Goal: Task Accomplishment & Management: Complete application form

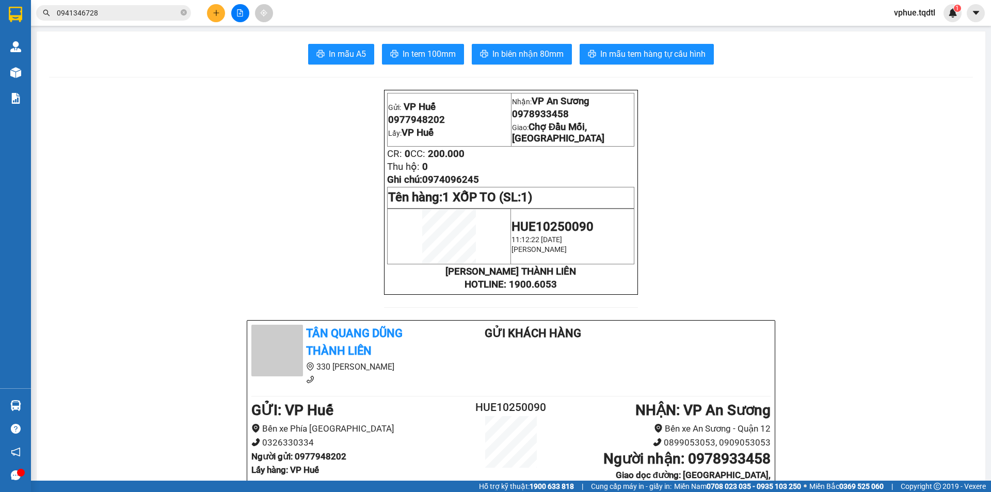
click at [214, 10] on icon "plus" at bounding box center [216, 12] width 7 height 7
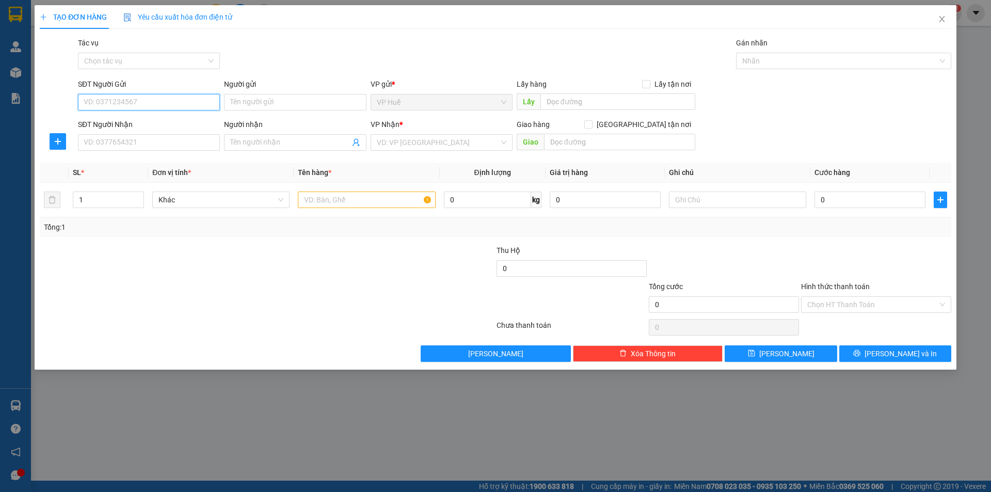
click at [156, 100] on input "SĐT Người Gửi" at bounding box center [149, 102] width 142 height 17
click at [205, 66] on input "Tác vụ" at bounding box center [145, 60] width 122 height 15
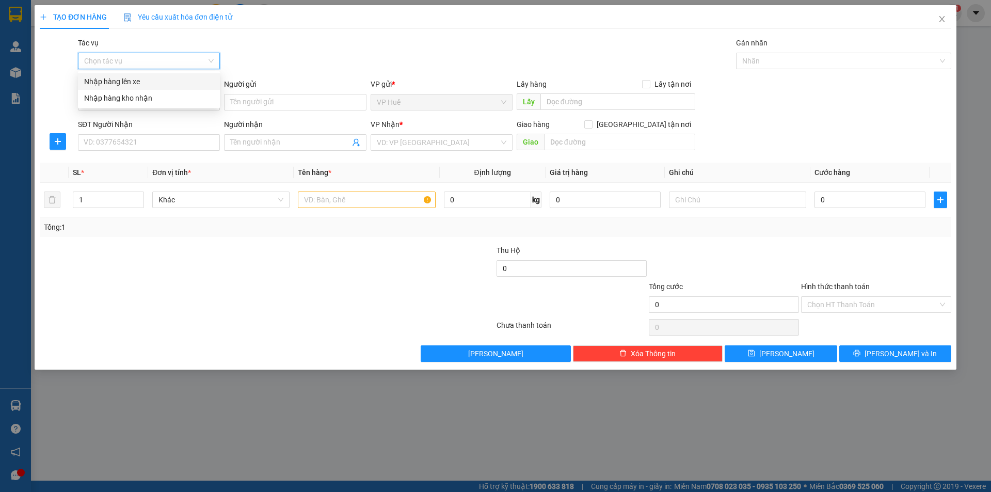
click at [205, 65] on input "Tác vụ" at bounding box center [145, 60] width 122 height 15
click at [277, 59] on div "Tác vụ Chọn tác vụ Gán nhãn Nhãn" at bounding box center [515, 55] width 878 height 36
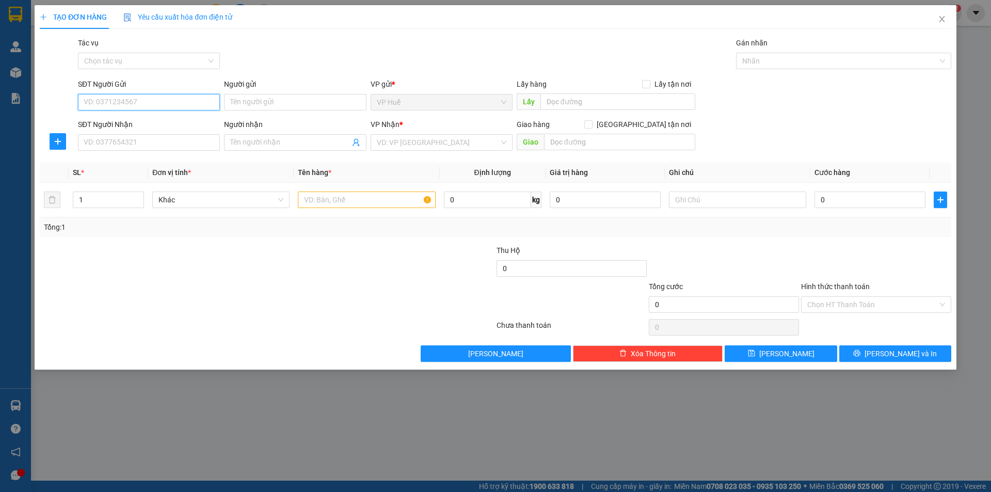
drag, startPoint x: 192, startPoint y: 105, endPoint x: 367, endPoint y: 100, distance: 175.6
click at [194, 105] on input "SĐT Người Gửi" at bounding box center [149, 102] width 142 height 17
click at [165, 128] on div "0963861218" at bounding box center [149, 122] width 130 height 11
type input "0963861218"
type input "VP HUẾ"
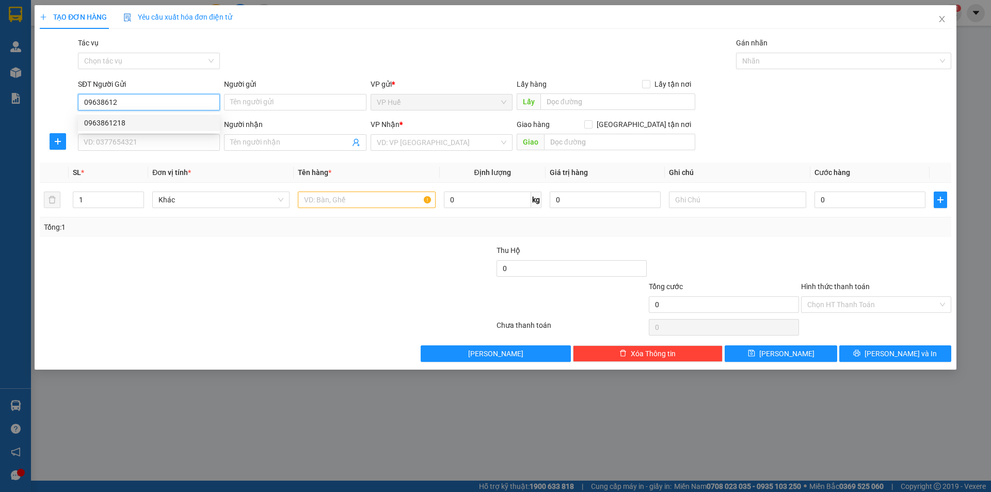
type input "0919777622"
type input "VP AN SƯƠNG"
type input "200.000"
type input "0963861218"
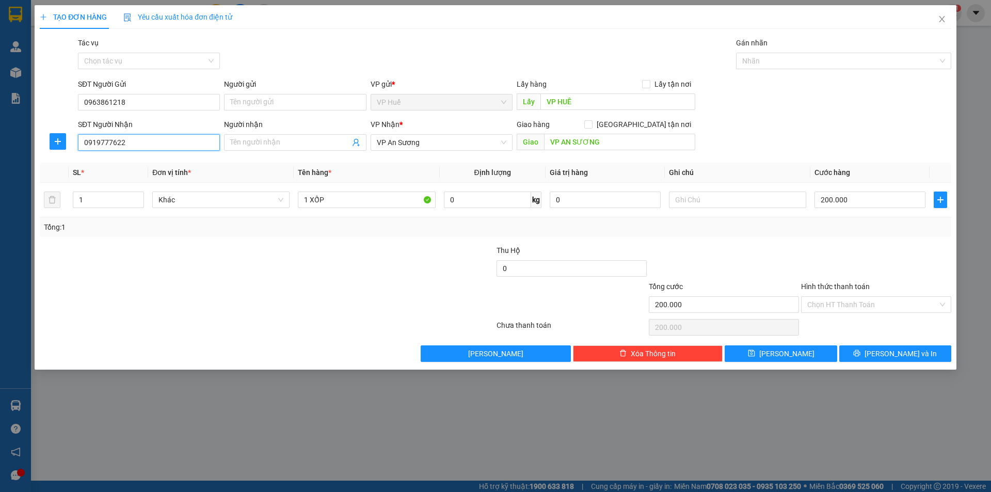
click at [174, 144] on input "0919777622" at bounding box center [149, 142] width 142 height 17
click at [179, 144] on input "0919777622" at bounding box center [149, 142] width 142 height 17
click at [127, 178] on div "0363839568" at bounding box center [149, 179] width 130 height 11
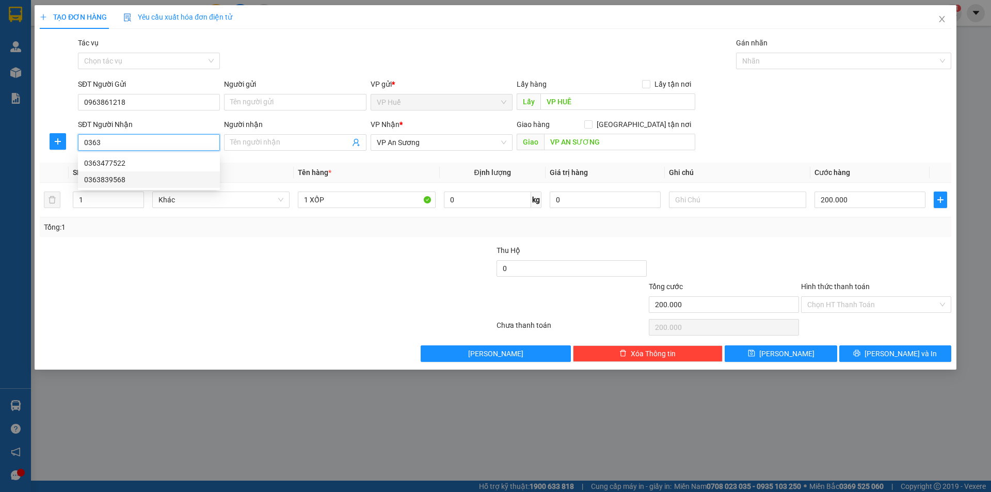
type input "0363839568"
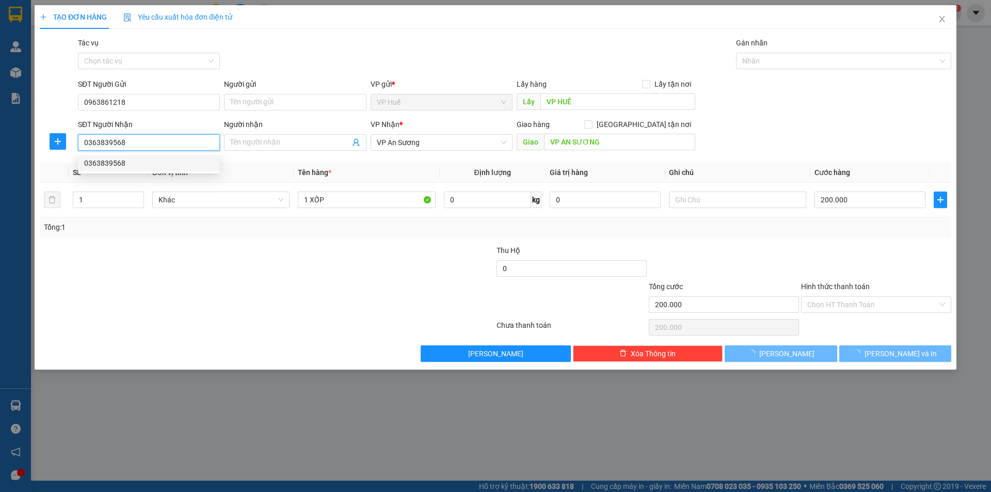
type input "150.000"
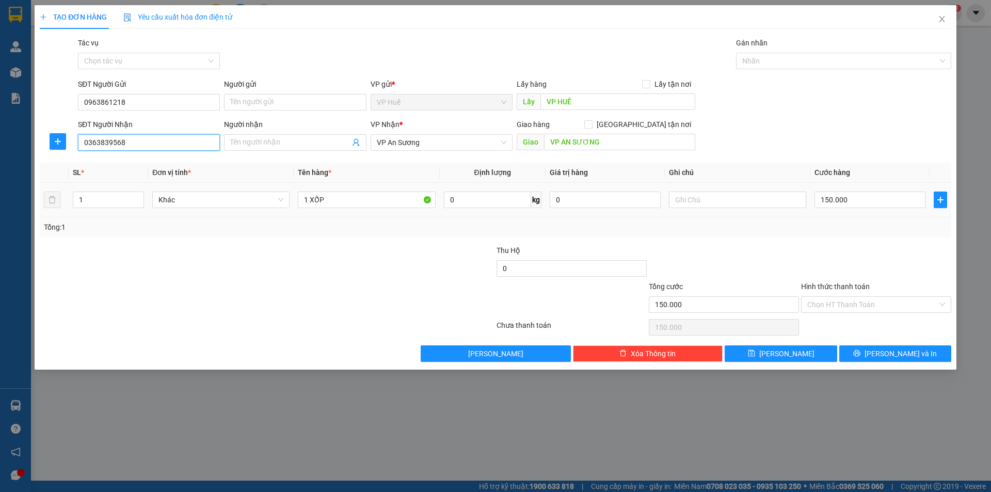
type input "0363839568"
click at [750, 153] on div "SĐT Người Nhận 0363839568 Người nhận Tên người nhận VP Nhận * VP [PERSON_NAME] …" at bounding box center [515, 137] width 878 height 36
click at [828, 197] on input "150.000" at bounding box center [870, 200] width 111 height 17
type input "2"
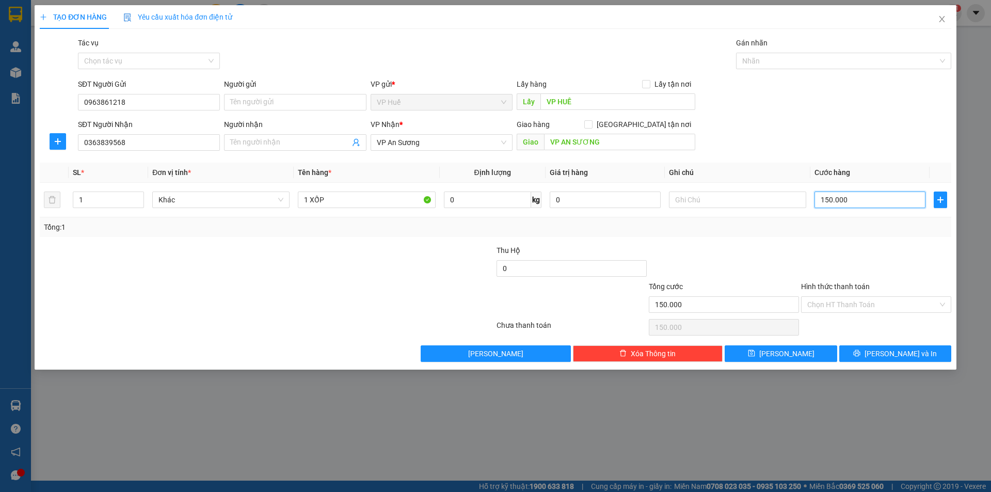
type input "2"
type input "20"
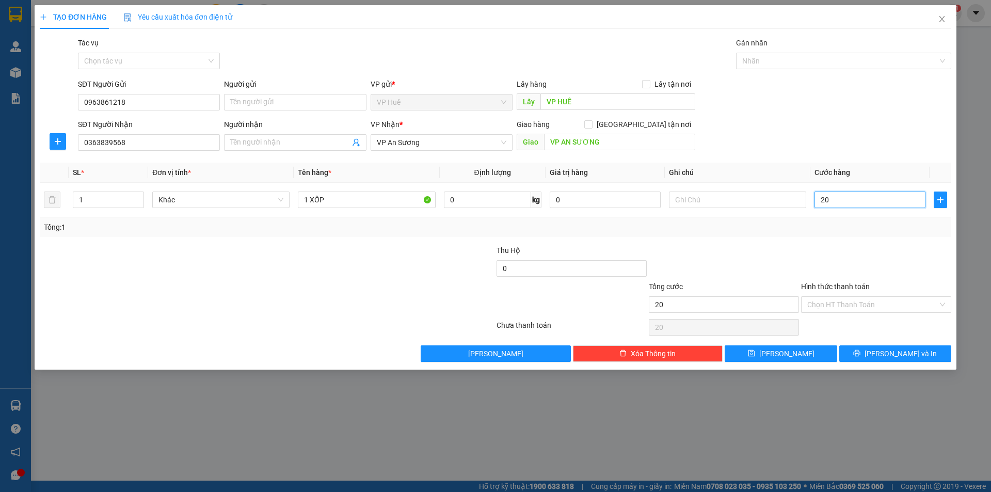
type input "200"
type input "2.000"
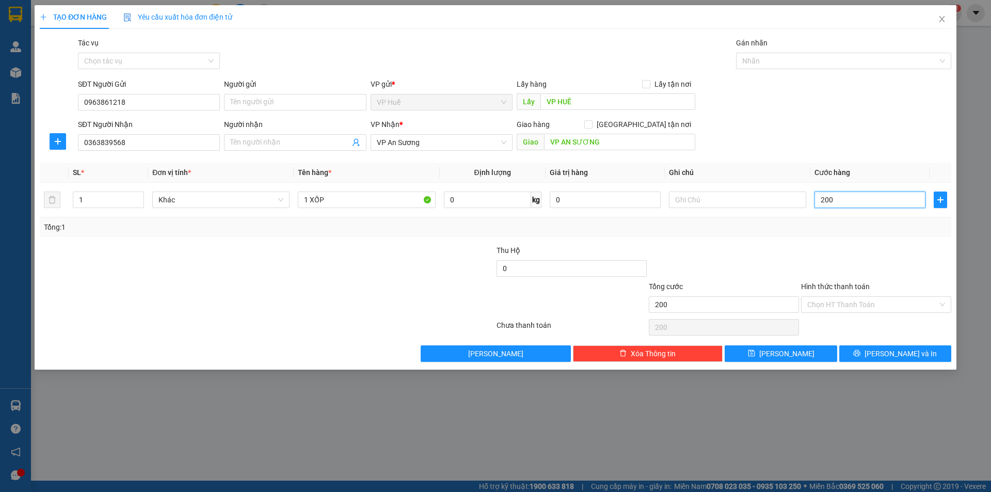
type input "2.000"
type input "20.000"
type input "200.000"
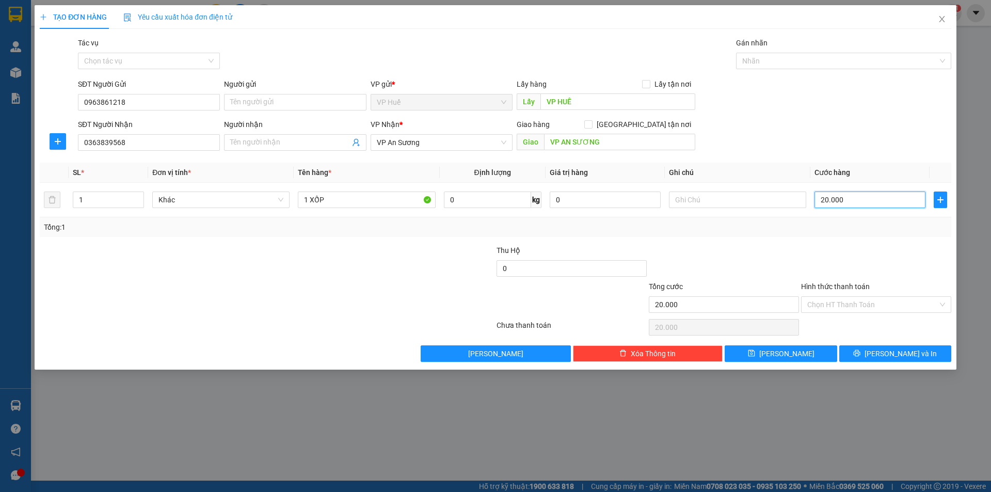
type input "200.000"
click at [748, 131] on div "SĐT Người Nhận 0363839568 Người nhận Tên người nhận VP Nhận * VP [PERSON_NAME] …" at bounding box center [515, 137] width 878 height 36
click at [879, 359] on button "[PERSON_NAME] và In" at bounding box center [895, 353] width 112 height 17
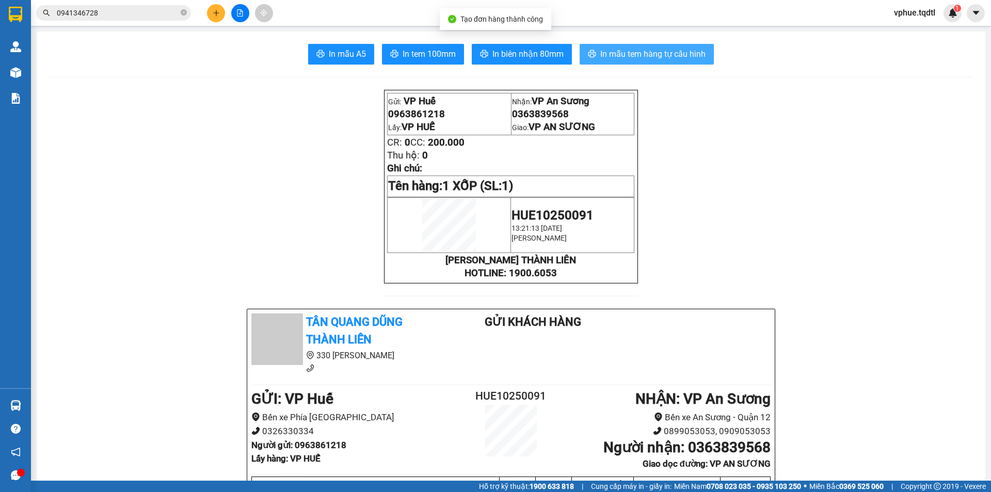
click at [635, 57] on span "In mẫu tem hàng tự cấu hình" at bounding box center [652, 53] width 105 height 13
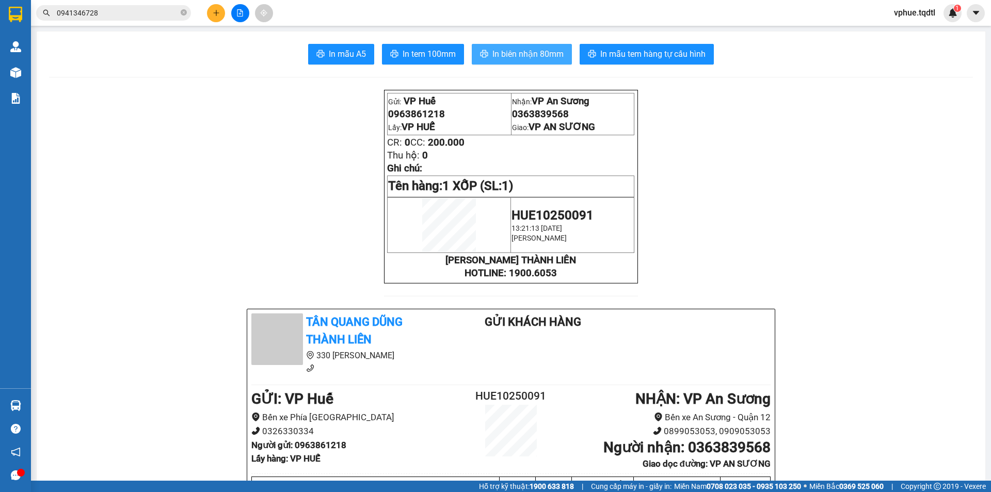
click at [542, 49] on span "In biên nhận 80mm" at bounding box center [527, 53] width 71 height 13
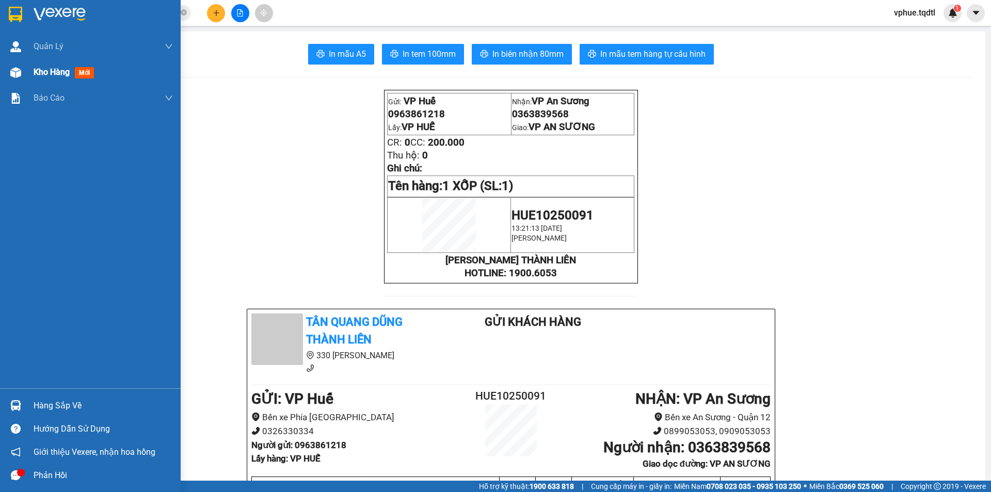
click at [44, 65] on div "Kho hàng mới" at bounding box center [103, 72] width 139 height 26
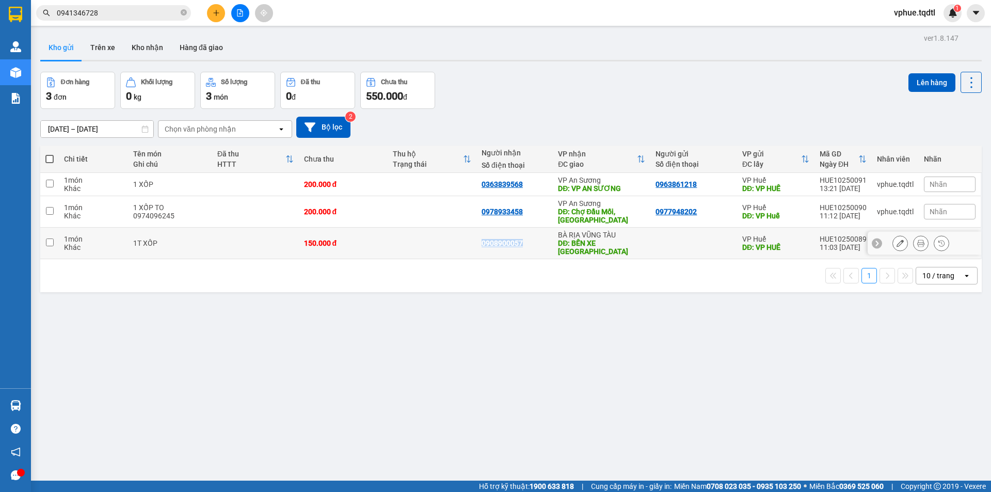
drag, startPoint x: 471, startPoint y: 235, endPoint x: 518, endPoint y: 240, distance: 47.2
click at [518, 240] on tr "1 món Khác 1T XỐP 150.000 đ 0908900057 BÀ RỊA VŨNG TÀU DĐ: BẾN XE VŨNG TÀU VP H…" at bounding box center [511, 243] width 942 height 31
checkbox input "true"
copy div "0908900057"
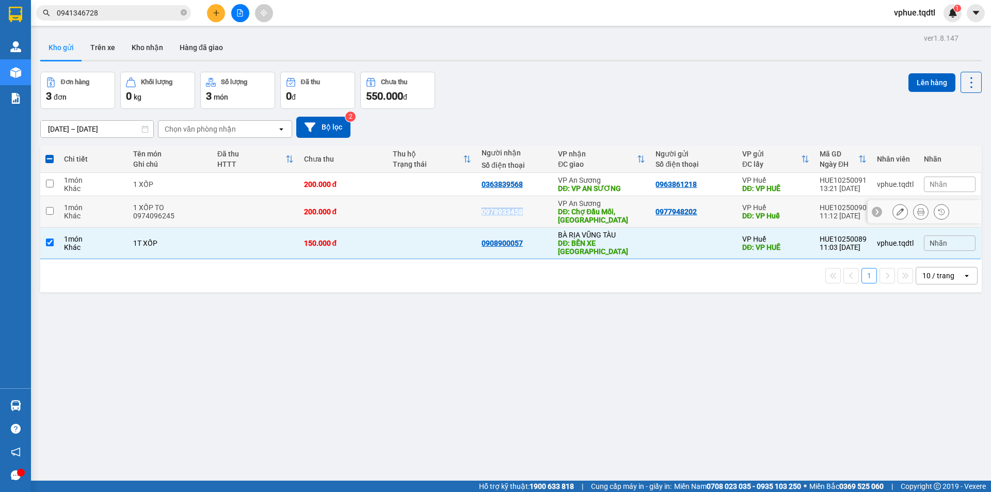
drag, startPoint x: 469, startPoint y: 205, endPoint x: 517, endPoint y: 208, distance: 48.1
click at [517, 208] on tr "1 món Khác 1 XỐP TO 0974096245 200.000 đ 0978933458 VP An Sương DĐ: Chợ Đầu Mối…" at bounding box center [511, 211] width 942 height 31
checkbox input "true"
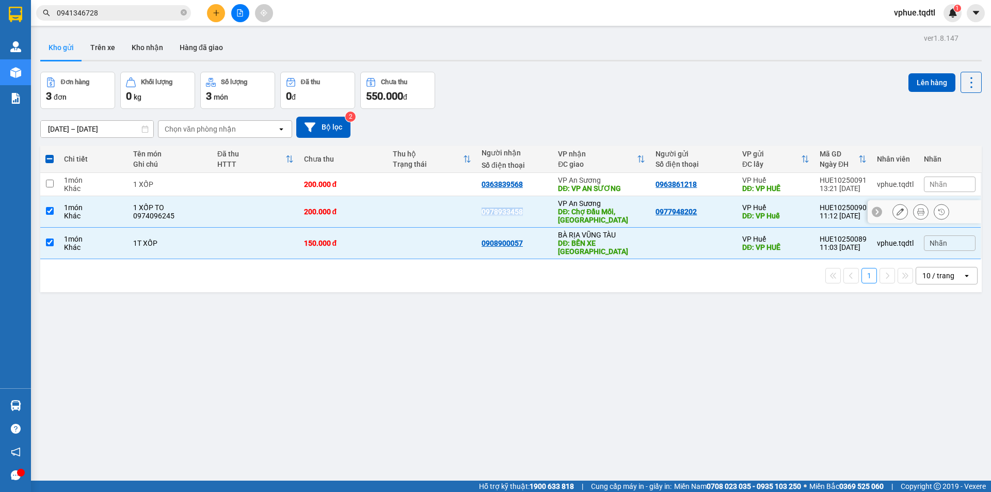
copy div "0978933458"
drag, startPoint x: 485, startPoint y: 184, endPoint x: 519, endPoint y: 184, distance: 34.6
click at [519, 184] on td "0363839568" at bounding box center [514, 184] width 76 height 23
checkbox input "true"
copy div "0363839568"
